Goal: Information Seeking & Learning: Learn about a topic

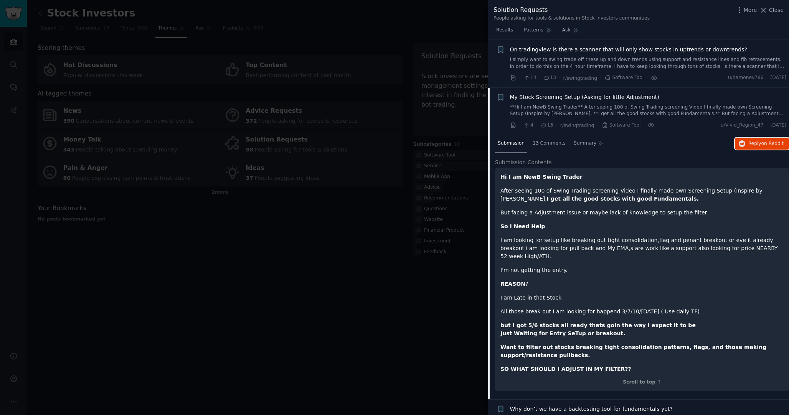
scroll to position [131, 0]
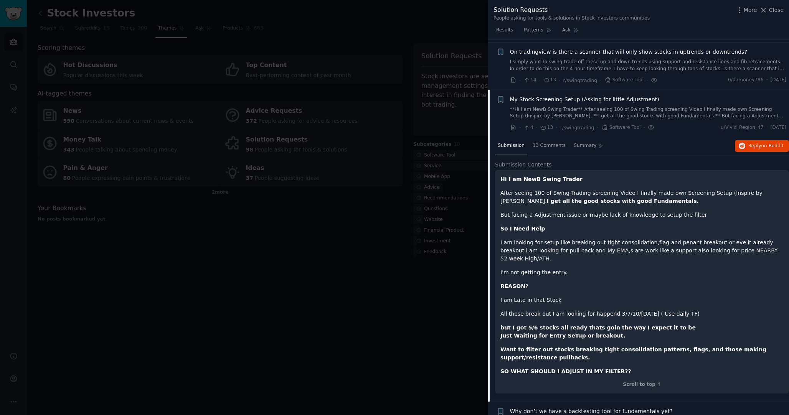
click at [562, 105] on div "My Stock Screening Setup (Asking for little Adjustment) **Hi I am NewB Swing Tr…" at bounding box center [648, 108] width 277 height 24
click at [553, 101] on span "My Stock Screening Setup (Asking for little Adjustment)" at bounding box center [584, 100] width 149 height 8
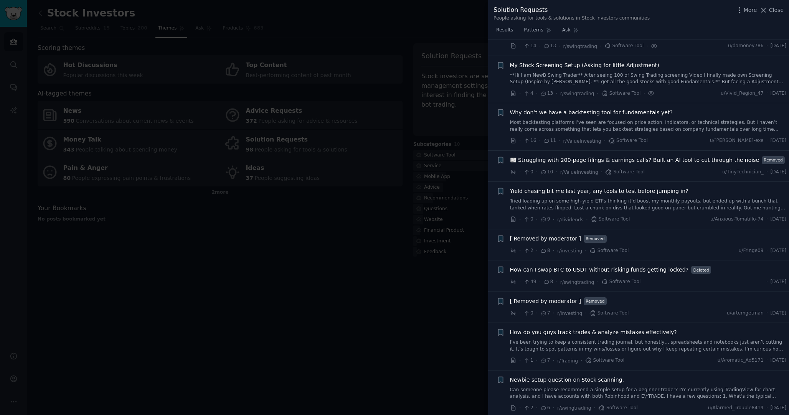
scroll to position [161, 0]
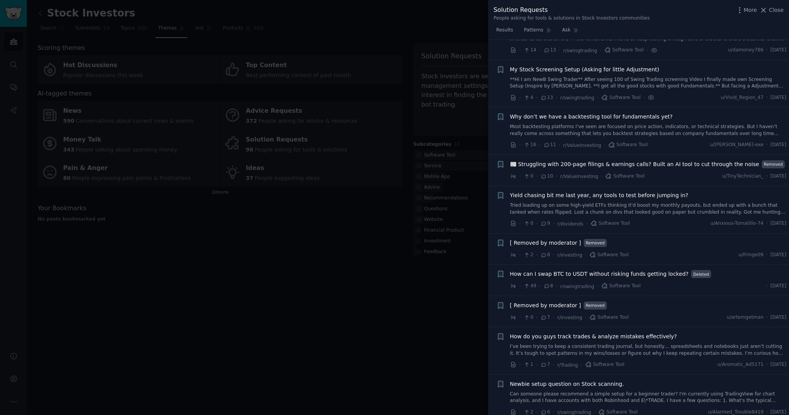
click at [577, 130] on link "Most backtesting platforms I’ve seen are focused on price action, indicators, o…" at bounding box center [648, 130] width 277 height 13
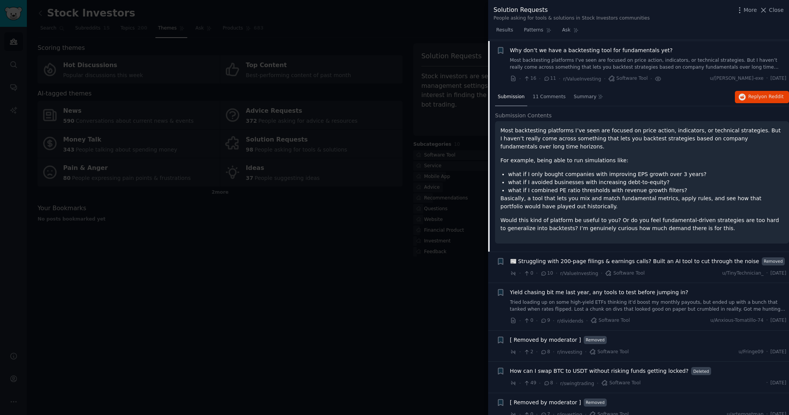
scroll to position [229, 0]
click at [756, 97] on span "Reply on Reddit" at bounding box center [765, 95] width 35 height 7
click at [597, 46] on span "Why don’t we have a backtesting tool for fundamentals yet?" at bounding box center [591, 49] width 163 height 8
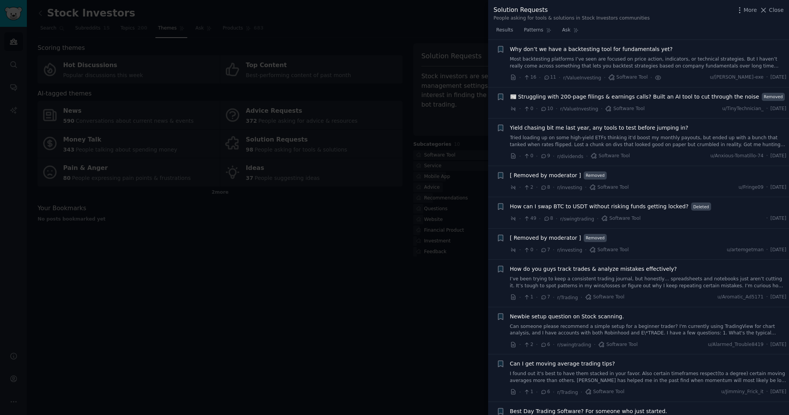
click at [630, 97] on span "📰 Struggling with 200-page filings & earnings calls? Built an AI tool to cut th…" at bounding box center [634, 97] width 249 height 8
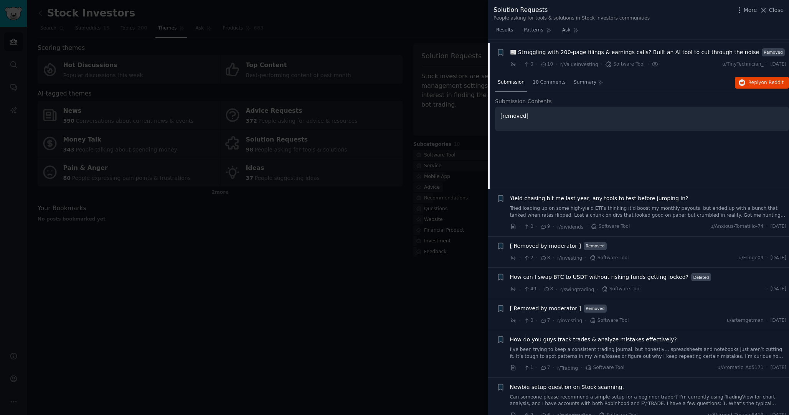
scroll to position [276, 0]
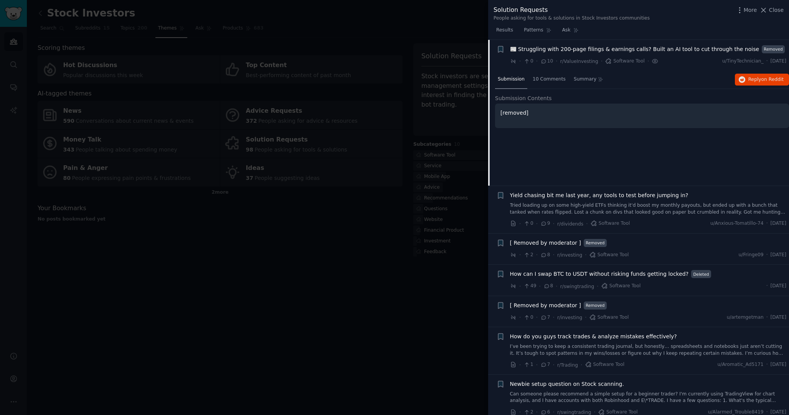
click at [561, 49] on span "📰 Struggling with 200-page filings & earnings calls? Built an AI tool to cut th…" at bounding box center [634, 49] width 249 height 8
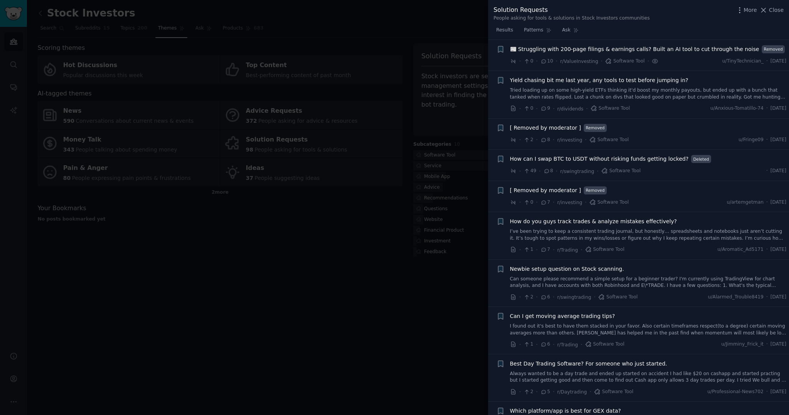
click at [562, 49] on span "📰 Struggling with 200-page filings & earnings calls? Built an AI tool to cut th…" at bounding box center [634, 49] width 249 height 8
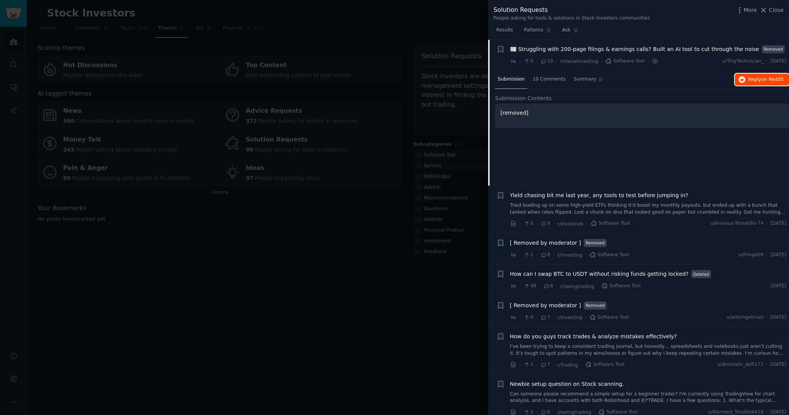
click at [764, 75] on button "Reply on Reddit" at bounding box center [762, 80] width 54 height 12
click at [607, 198] on span "Yield chasing bit me last year, any tools to test before jumping in?" at bounding box center [599, 195] width 178 height 8
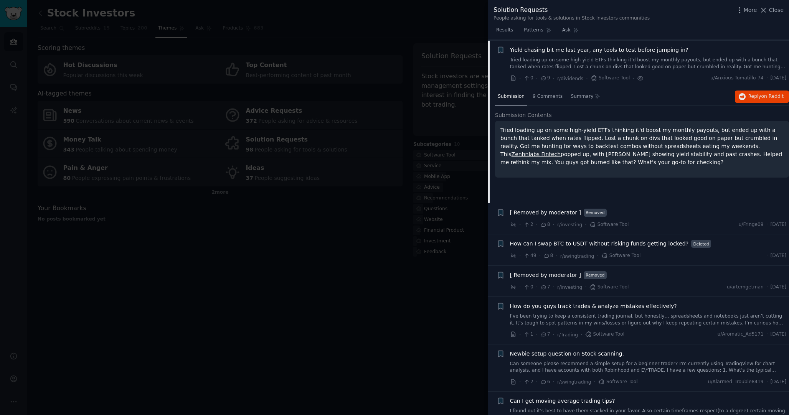
scroll to position [307, 0]
click at [756, 98] on span "Reply on Reddit" at bounding box center [765, 95] width 35 height 7
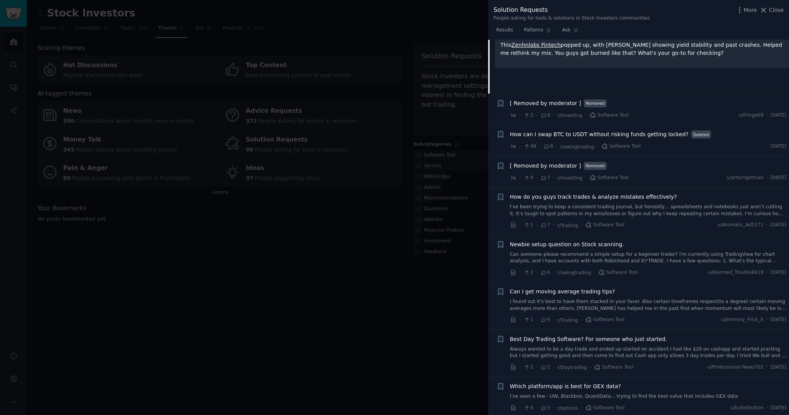
scroll to position [417, 0]
click at [628, 196] on span "How do you guys track trades & analyze mistakes effectively?" at bounding box center [593, 195] width 167 height 8
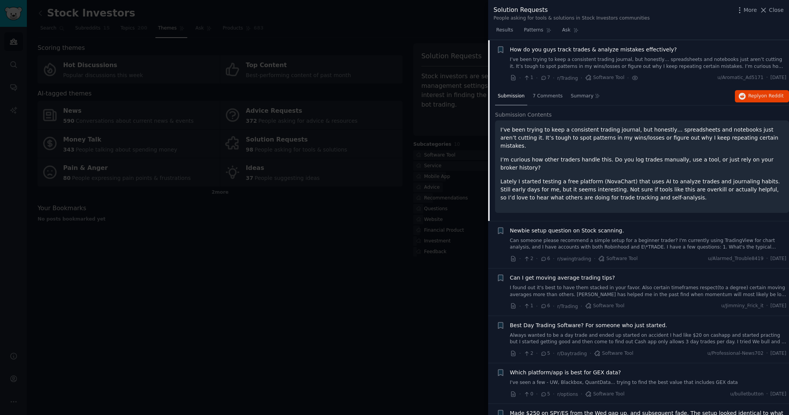
scroll to position [449, 0]
click at [762, 96] on span "on Reddit" at bounding box center [772, 95] width 22 height 5
